Goal: Find specific page/section: Find specific page/section

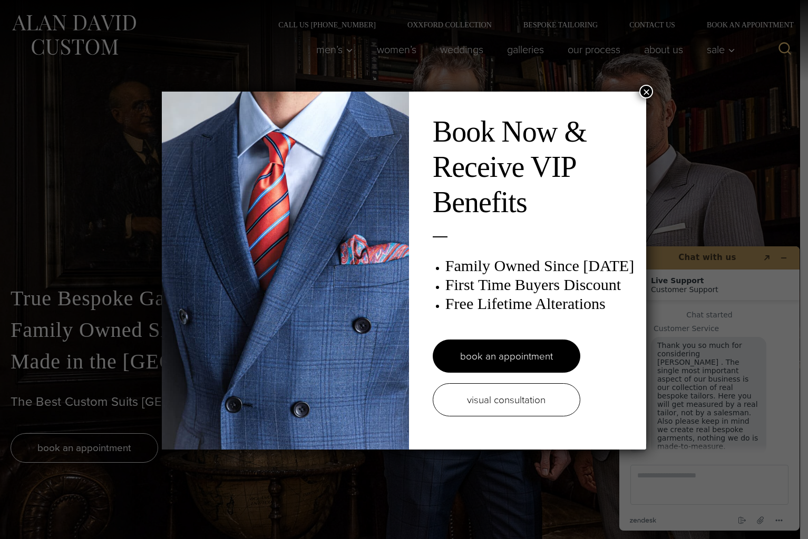
click at [644, 91] on button "×" at bounding box center [646, 92] width 14 height 14
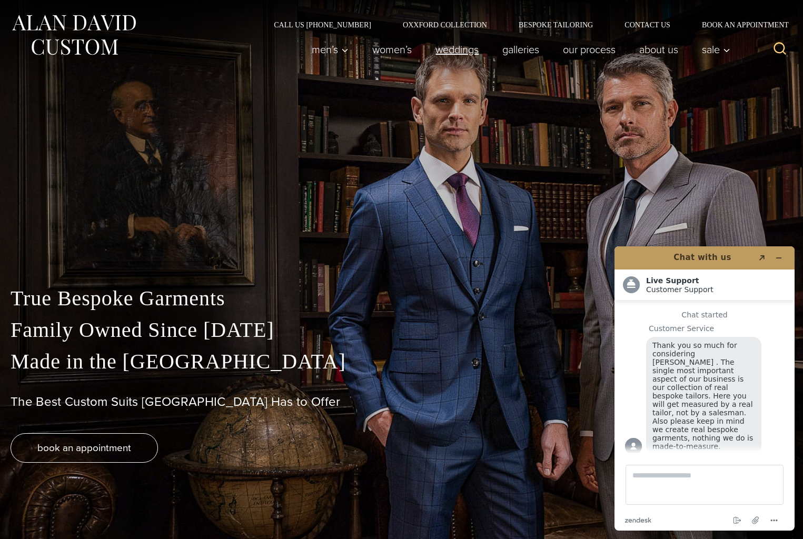
click at [452, 52] on link "weddings" at bounding box center [457, 49] width 67 height 21
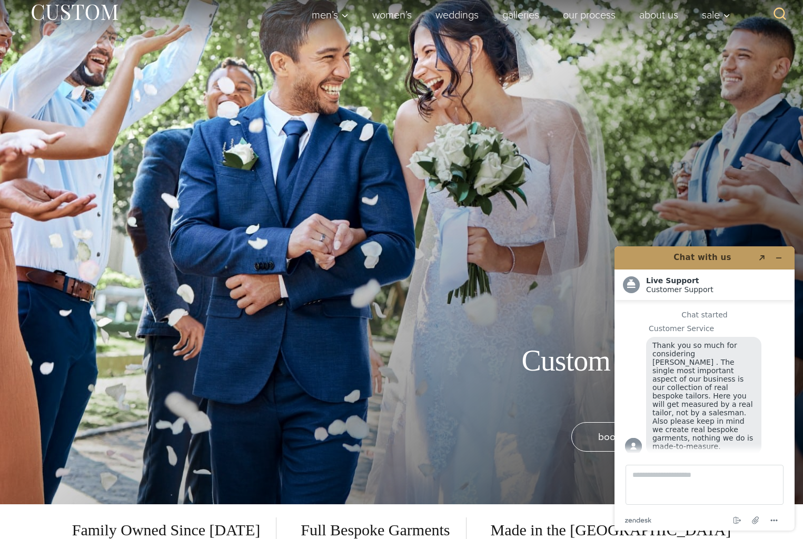
scroll to position [36, 0]
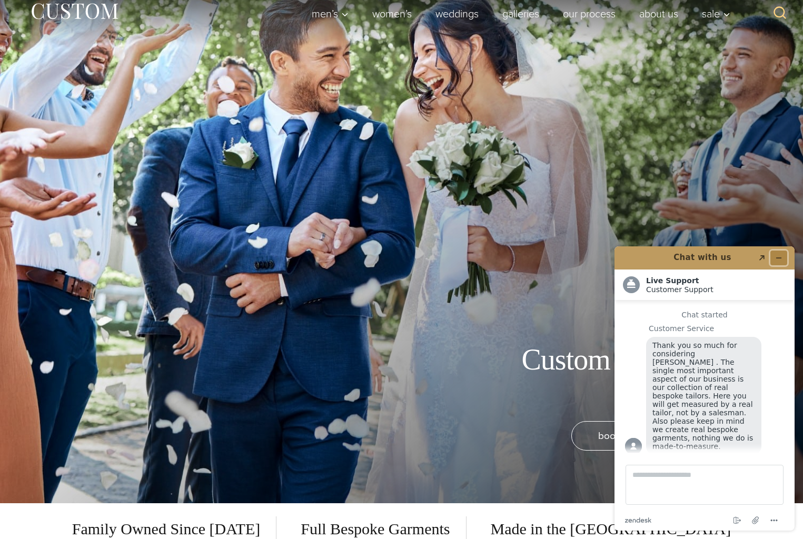
click at [780, 260] on icon "Minimize widget" at bounding box center [778, 257] width 7 height 7
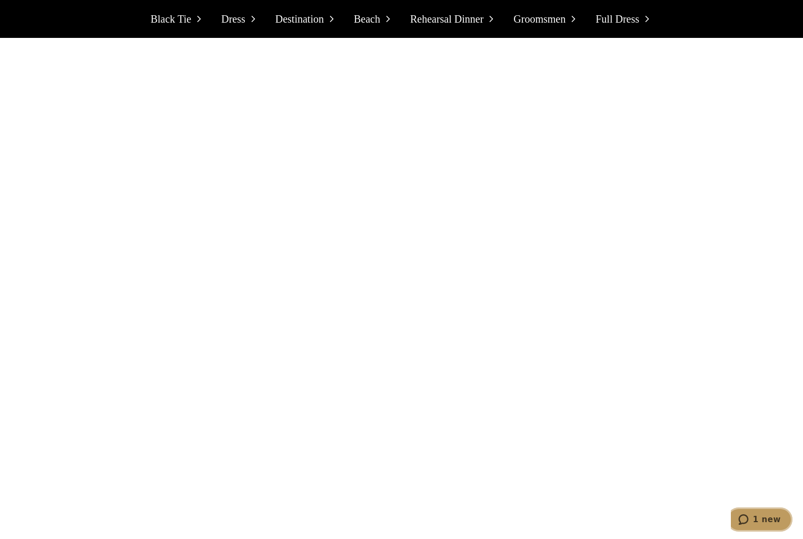
scroll to position [4061, 0]
